Goal: Information Seeking & Learning: Learn about a topic

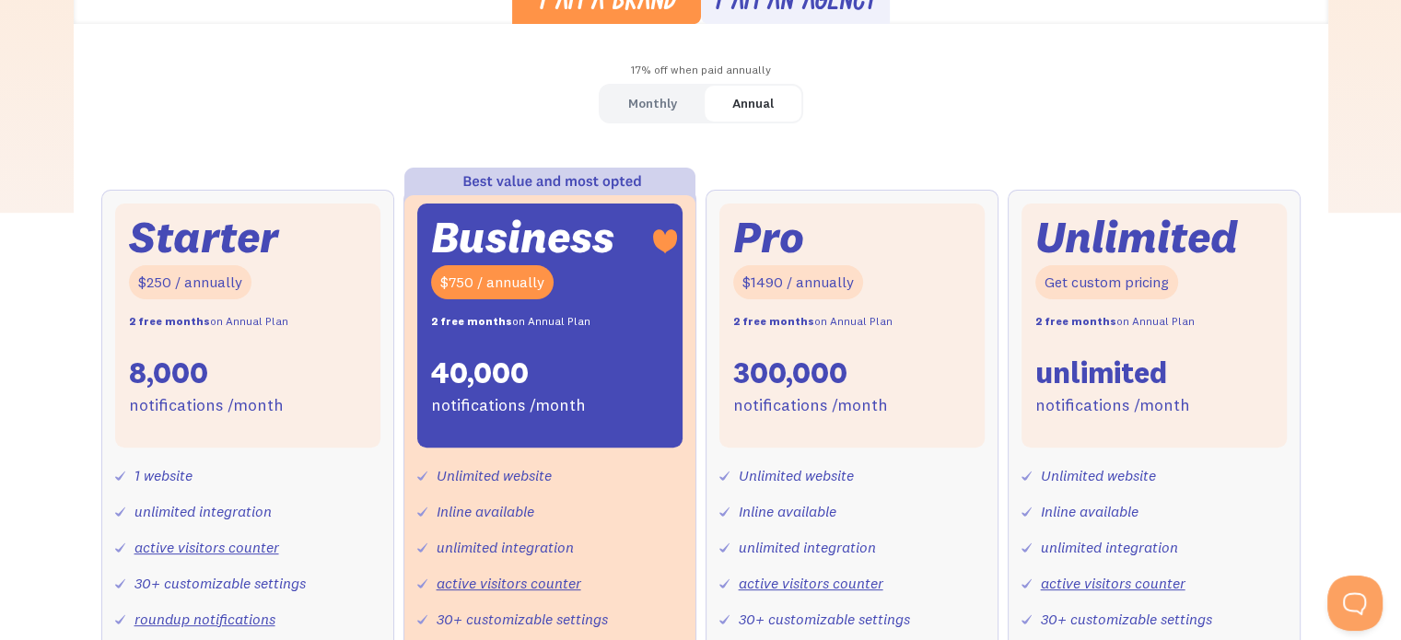
click at [638, 106] on div "Monthly" at bounding box center [652, 103] width 49 height 27
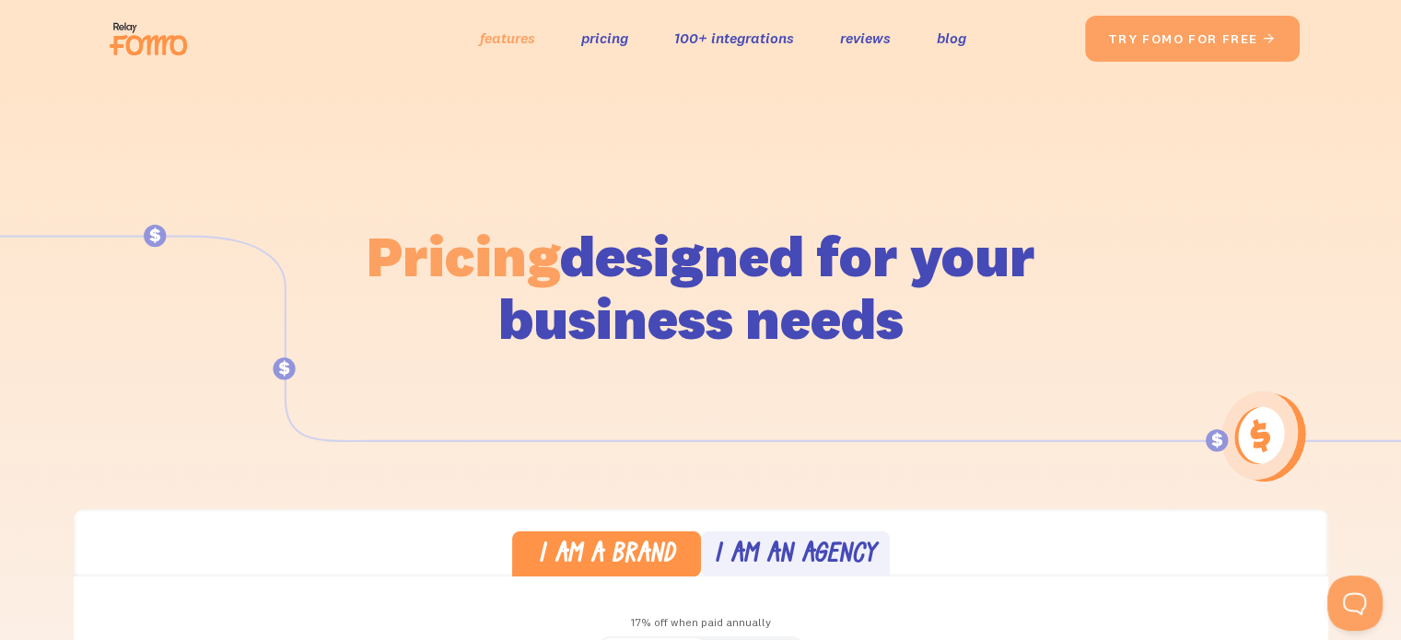
click at [513, 29] on link "features" at bounding box center [507, 38] width 55 height 27
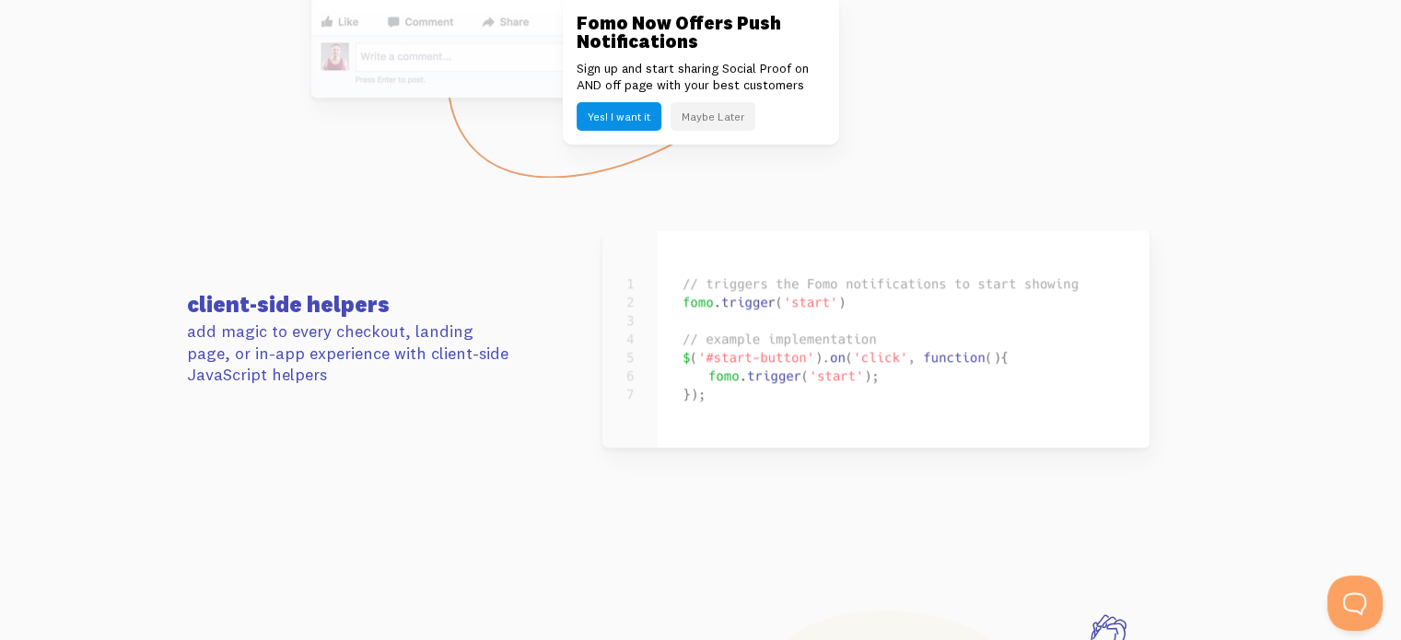
scroll to position [8484, 0]
